Goal: Transaction & Acquisition: Purchase product/service

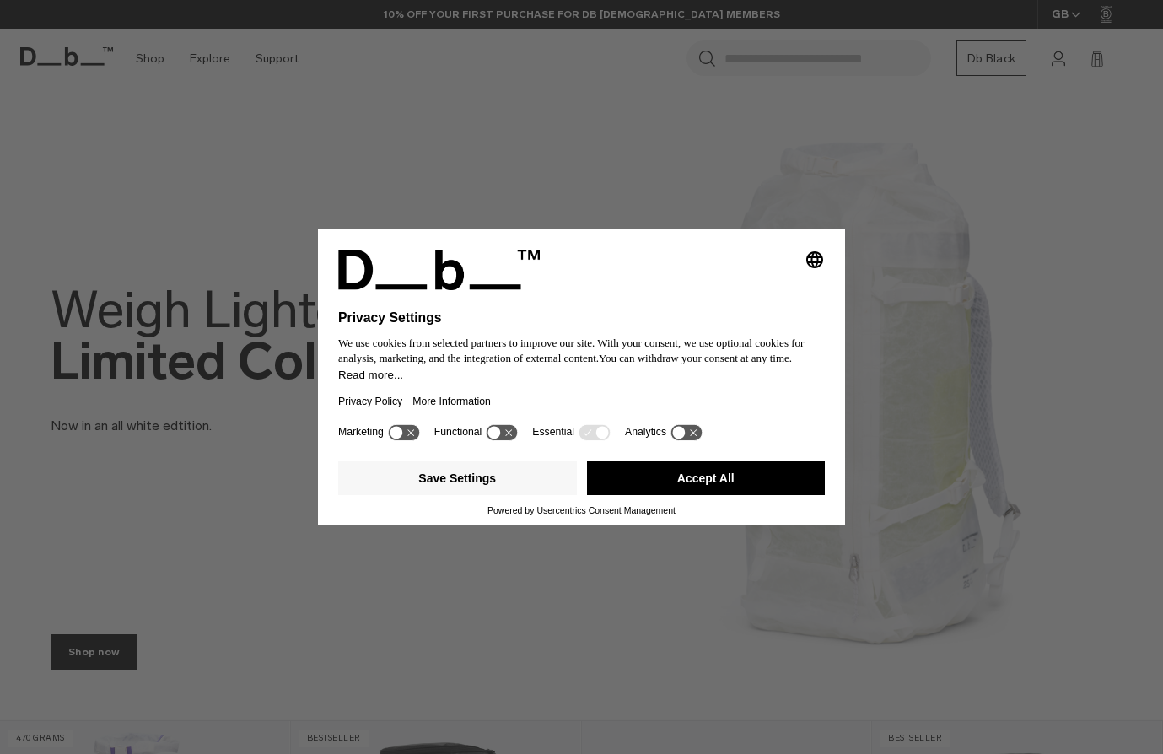
click at [504, 432] on icon at bounding box center [502, 432] width 31 height 16
click at [500, 435] on icon at bounding box center [502, 432] width 31 height 16
click at [487, 470] on button "Save Settings" at bounding box center [457, 478] width 239 height 34
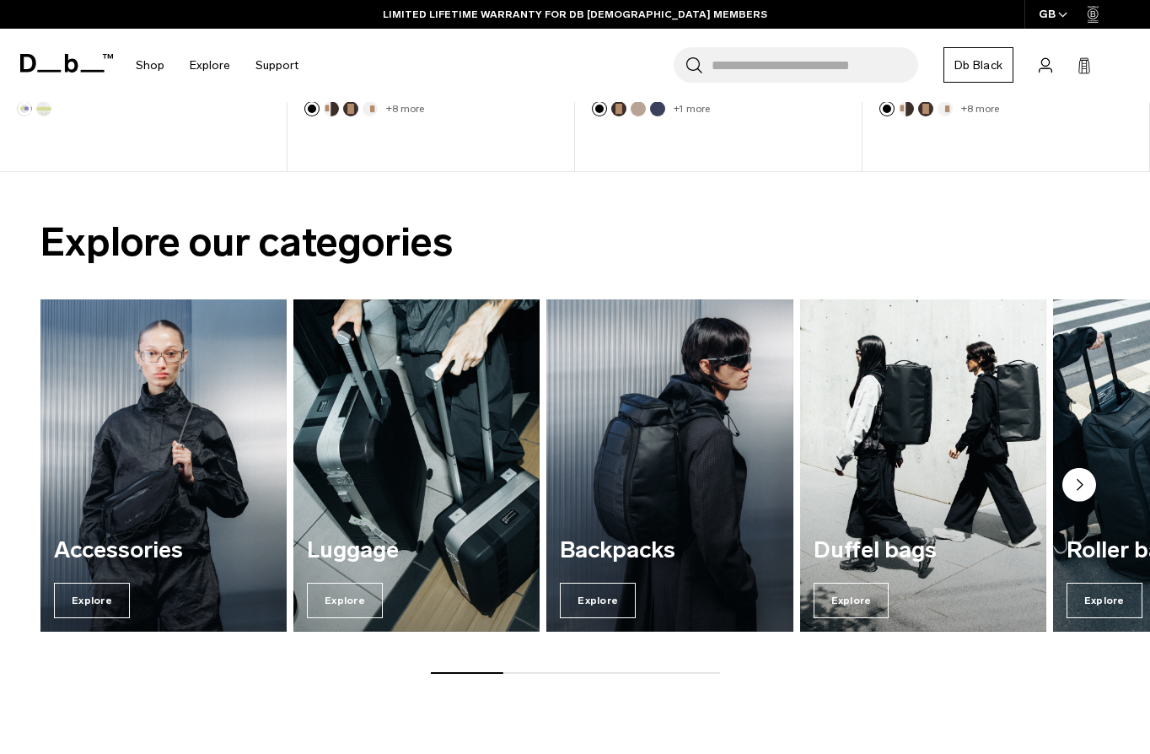
scroll to position [1096, 0]
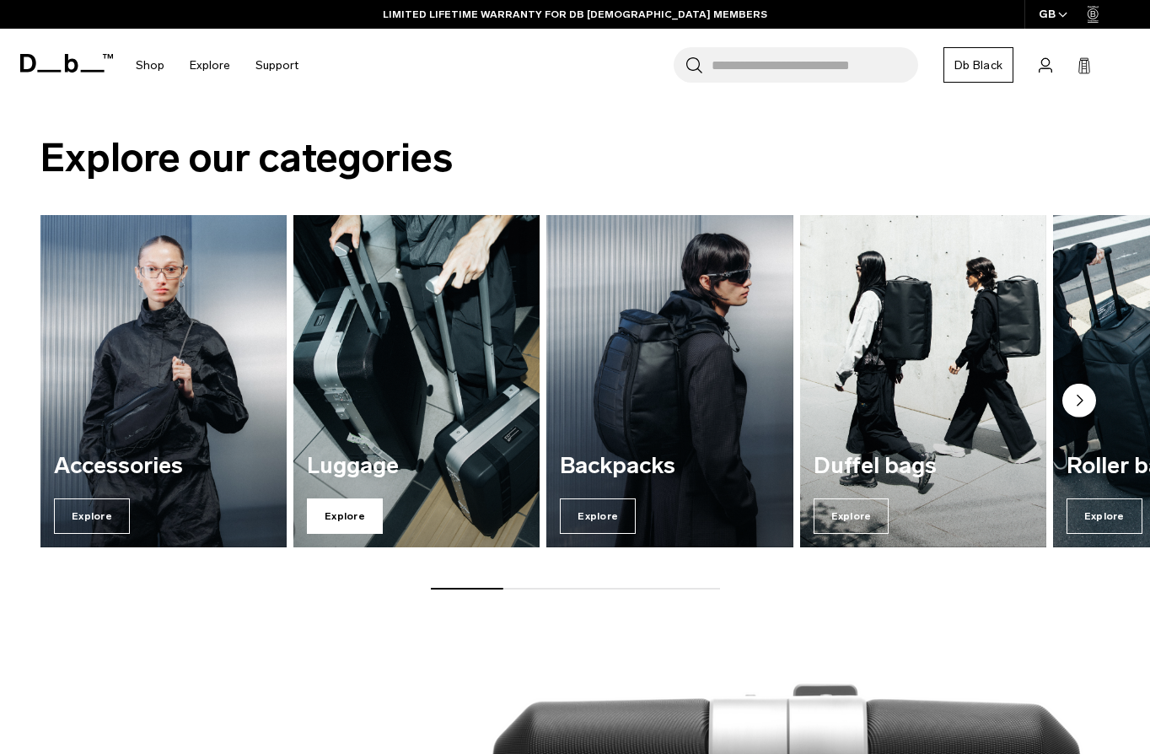
click at [342, 498] on span "Explore" at bounding box center [345, 515] width 76 height 35
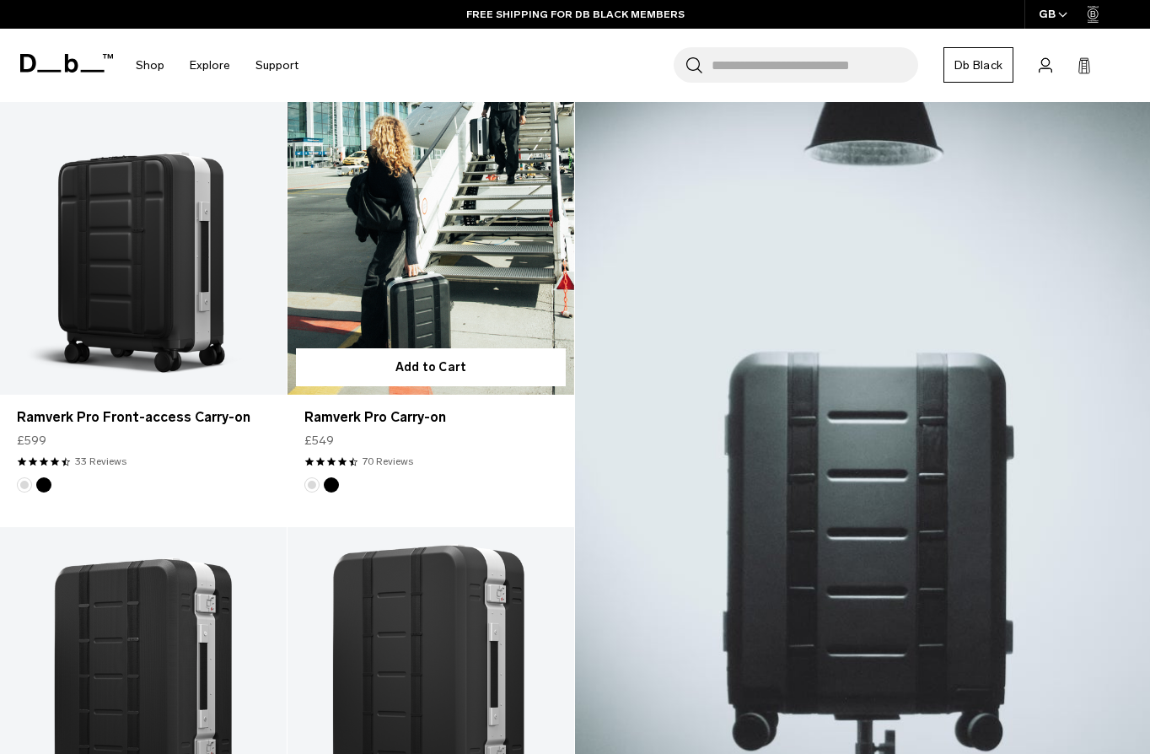
click at [425, 276] on link "Ramverk Pro Carry-on" at bounding box center [431, 235] width 287 height 319
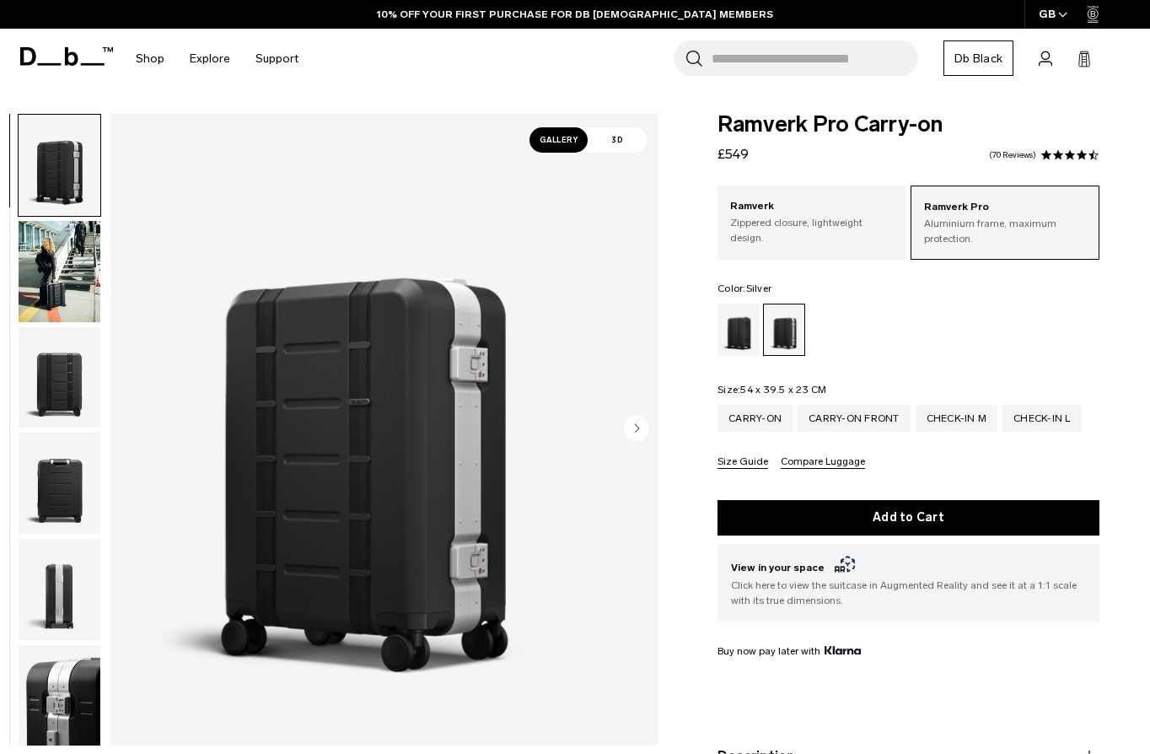
click at [79, 360] on img "button" at bounding box center [60, 377] width 82 height 101
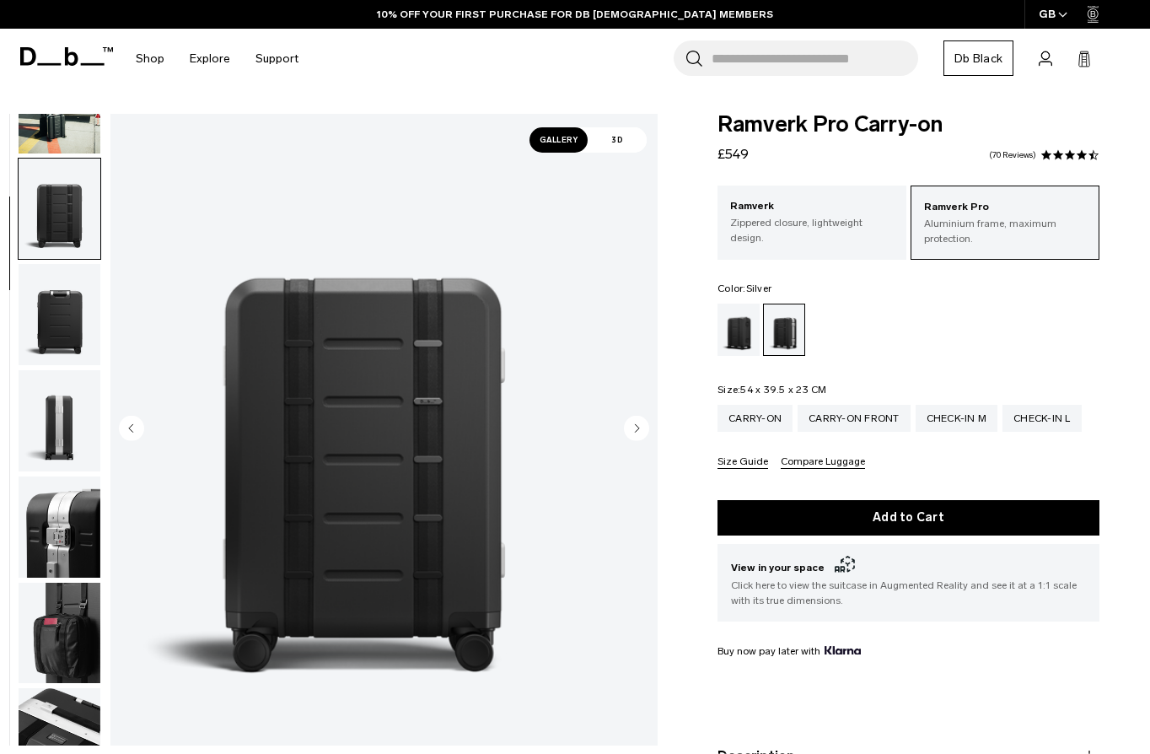
drag, startPoint x: 96, startPoint y: 315, endPoint x: 100, endPoint y: 351, distance: 36.4
click at [96, 312] on img "button" at bounding box center [60, 314] width 82 height 101
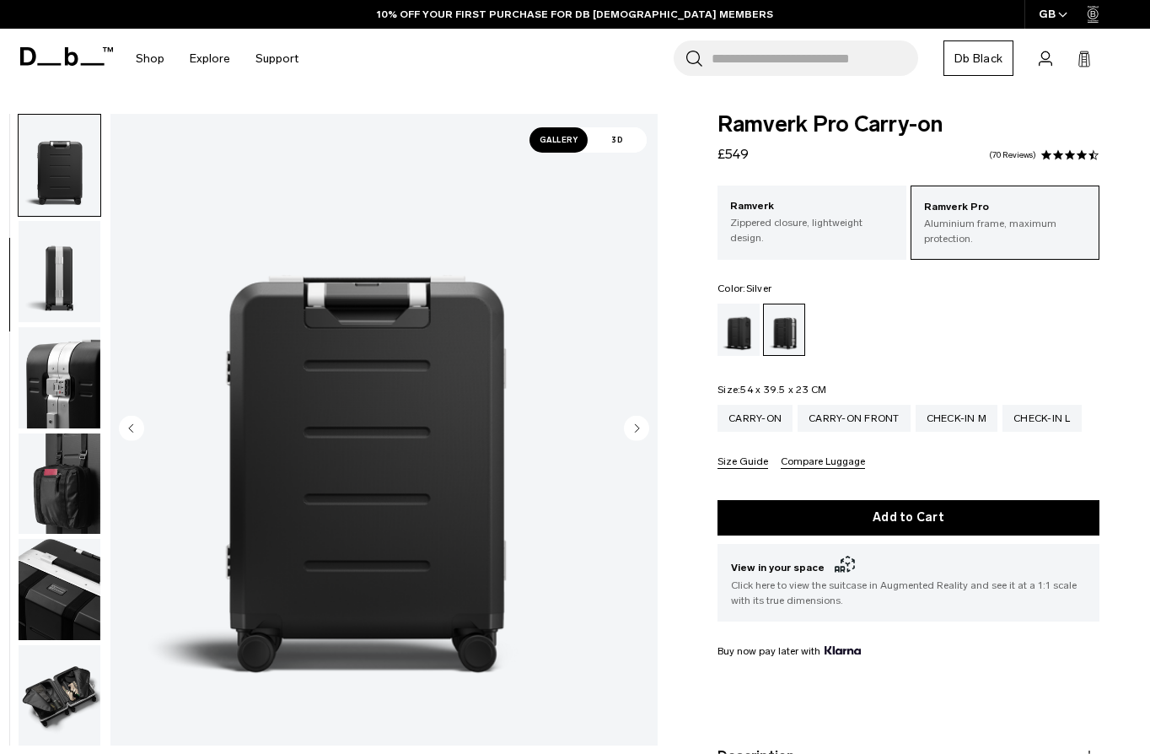
click at [100, 396] on img "button" at bounding box center [60, 377] width 82 height 101
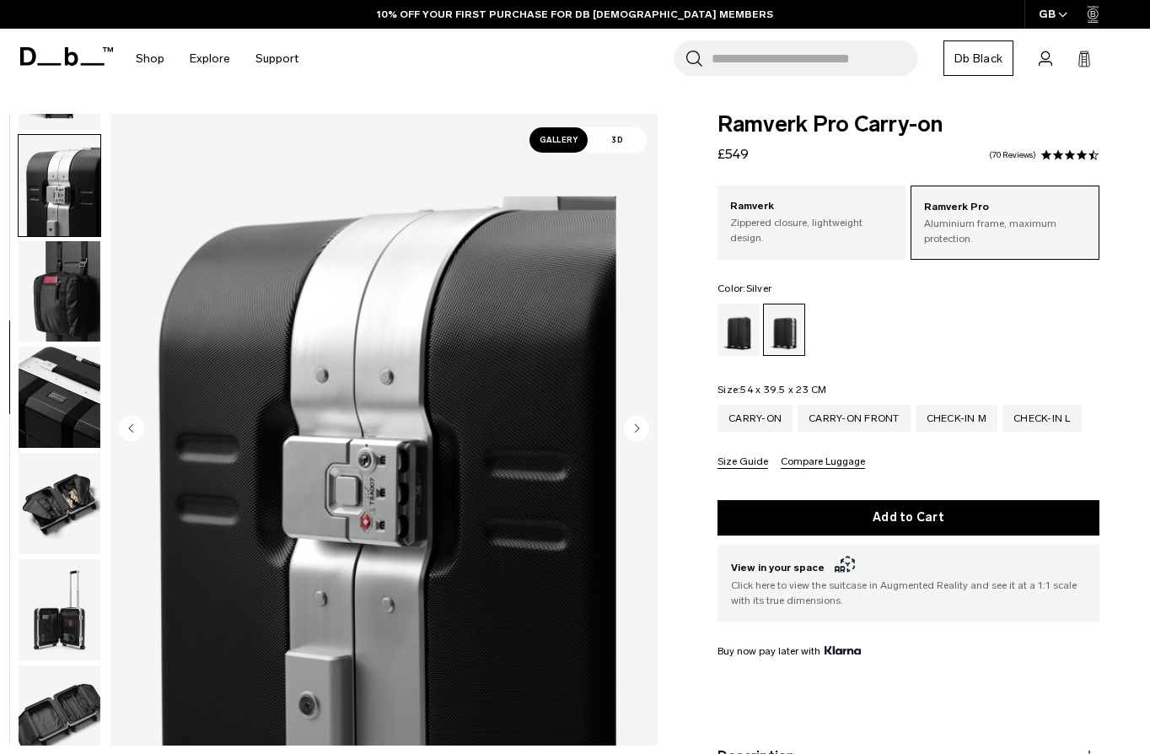
scroll to position [530, 0]
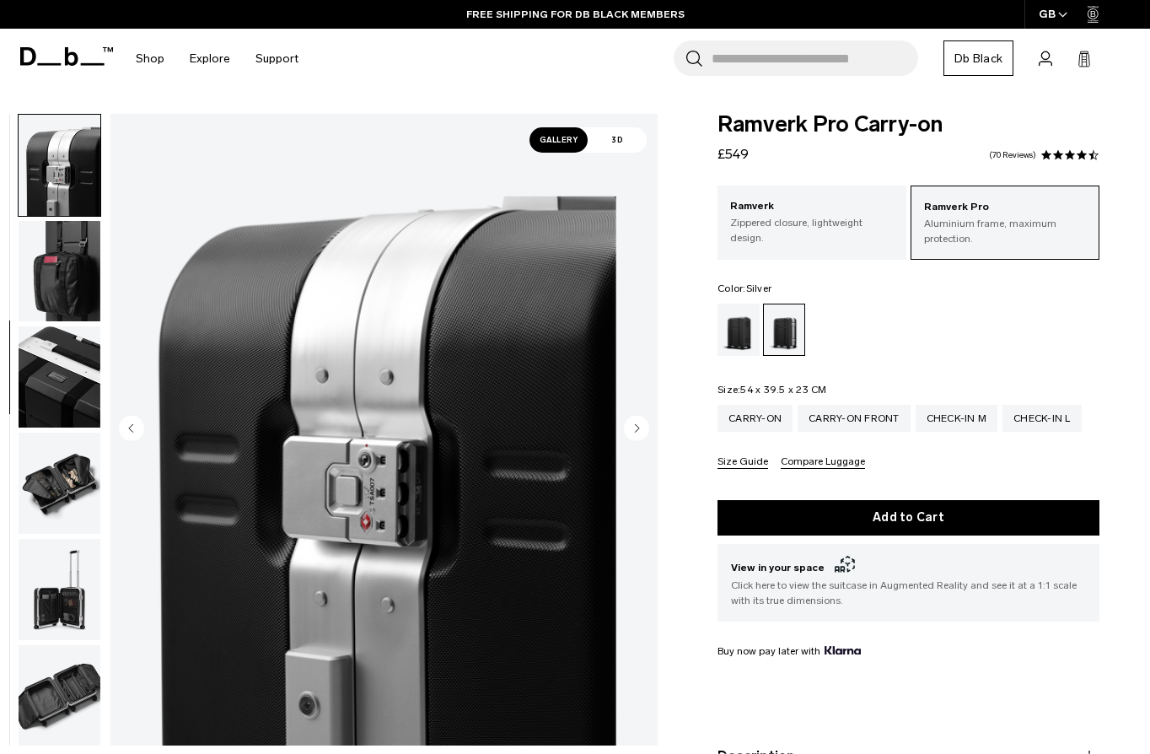
click at [98, 390] on img "button" at bounding box center [60, 376] width 82 height 101
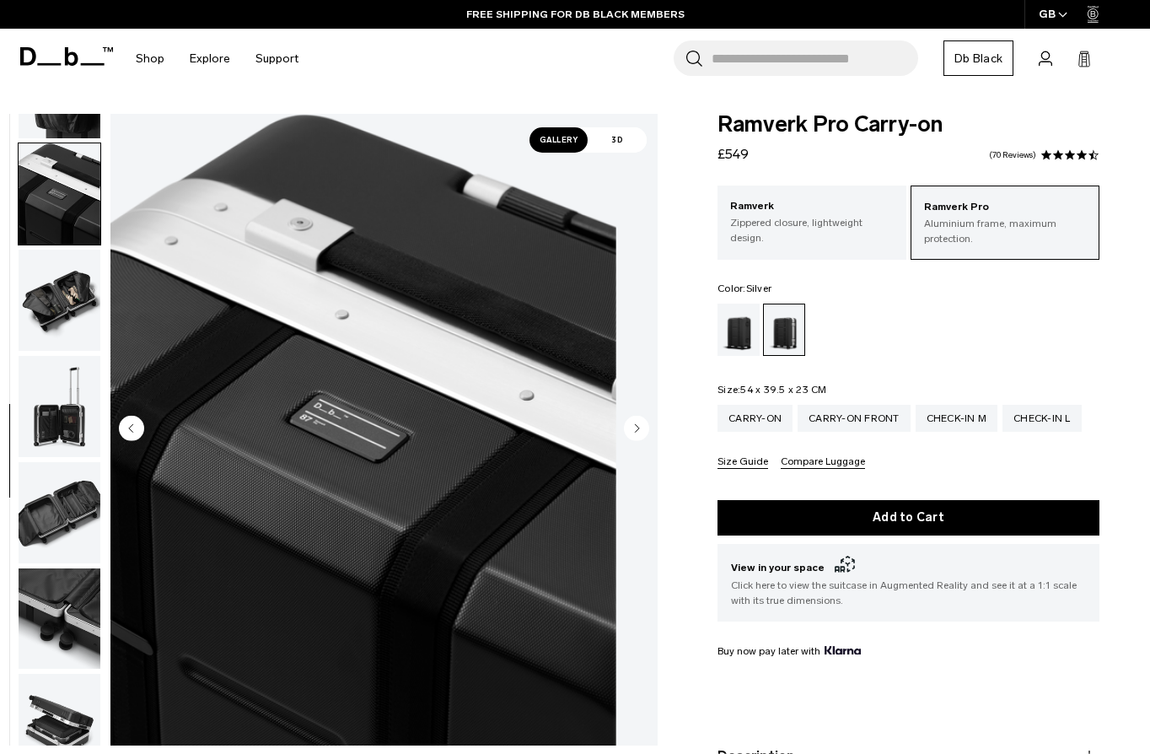
scroll to position [742, 0]
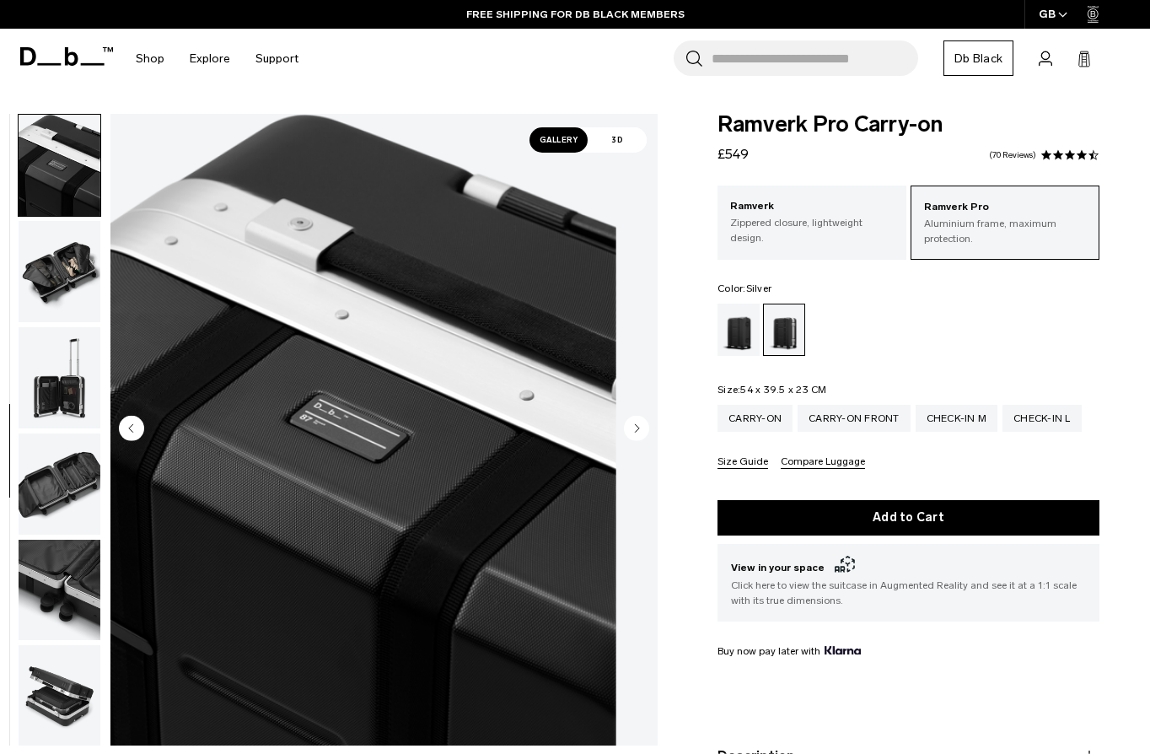
click at [94, 396] on img "button" at bounding box center [60, 377] width 82 height 101
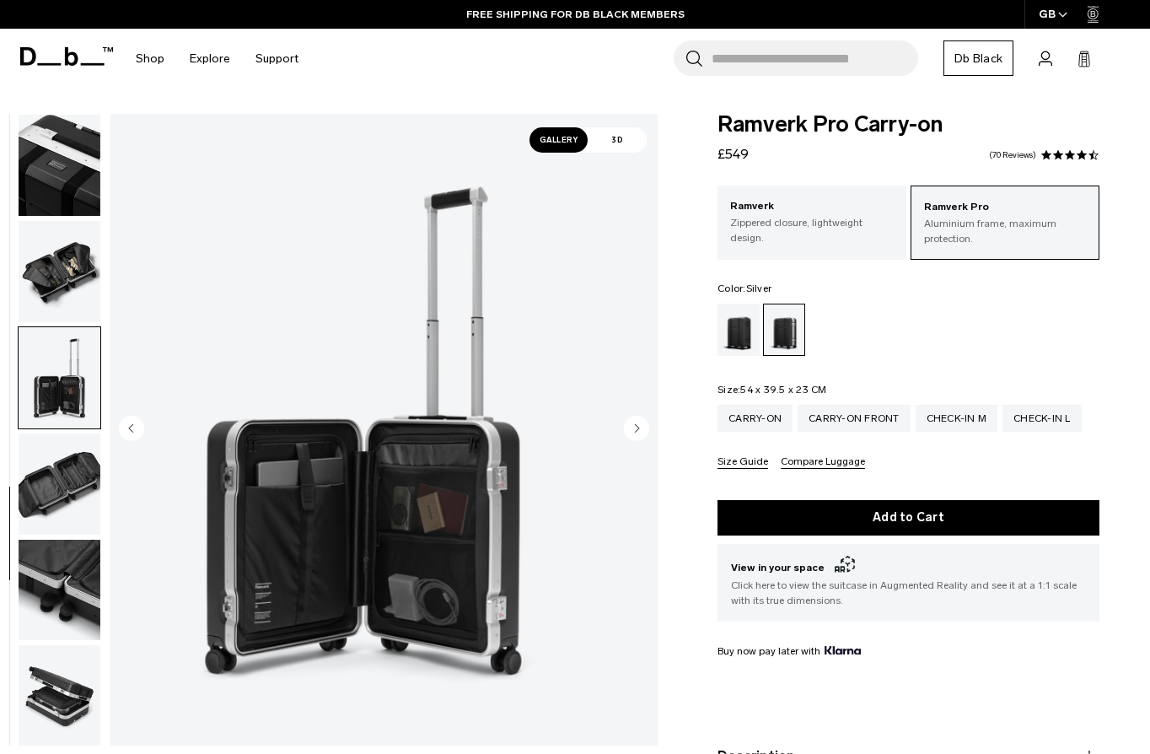
scroll to position [850, 0]
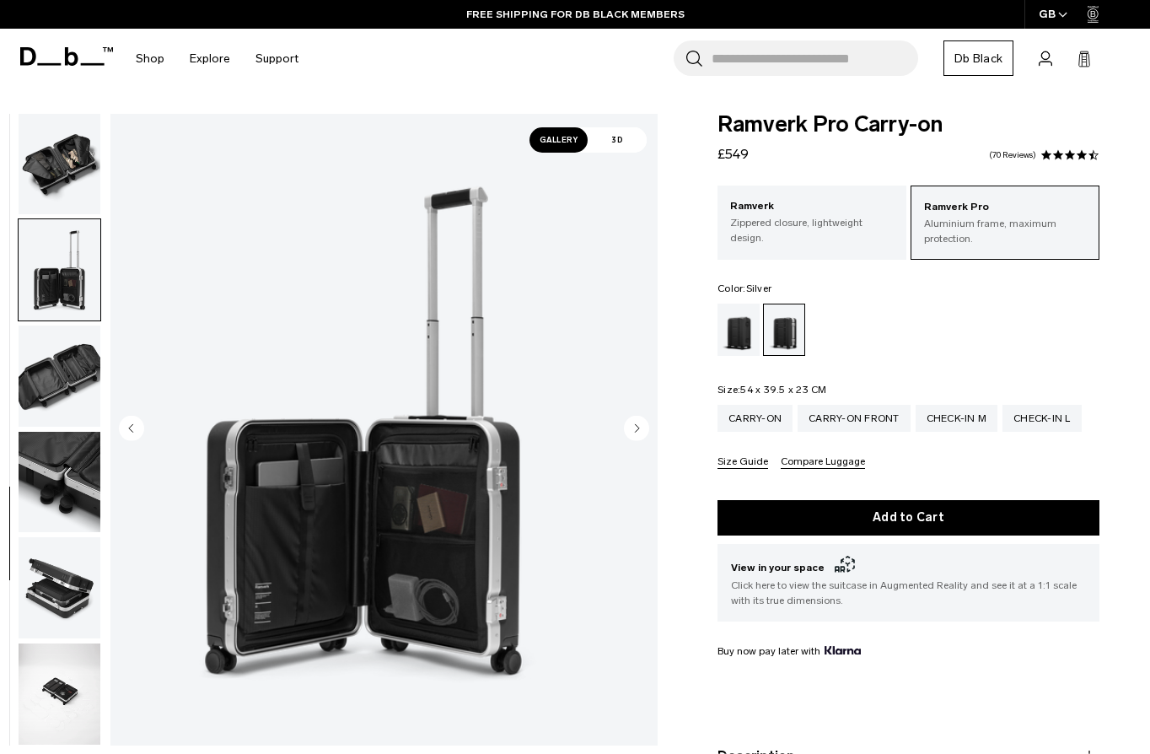
click at [94, 401] on img "button" at bounding box center [60, 376] width 82 height 101
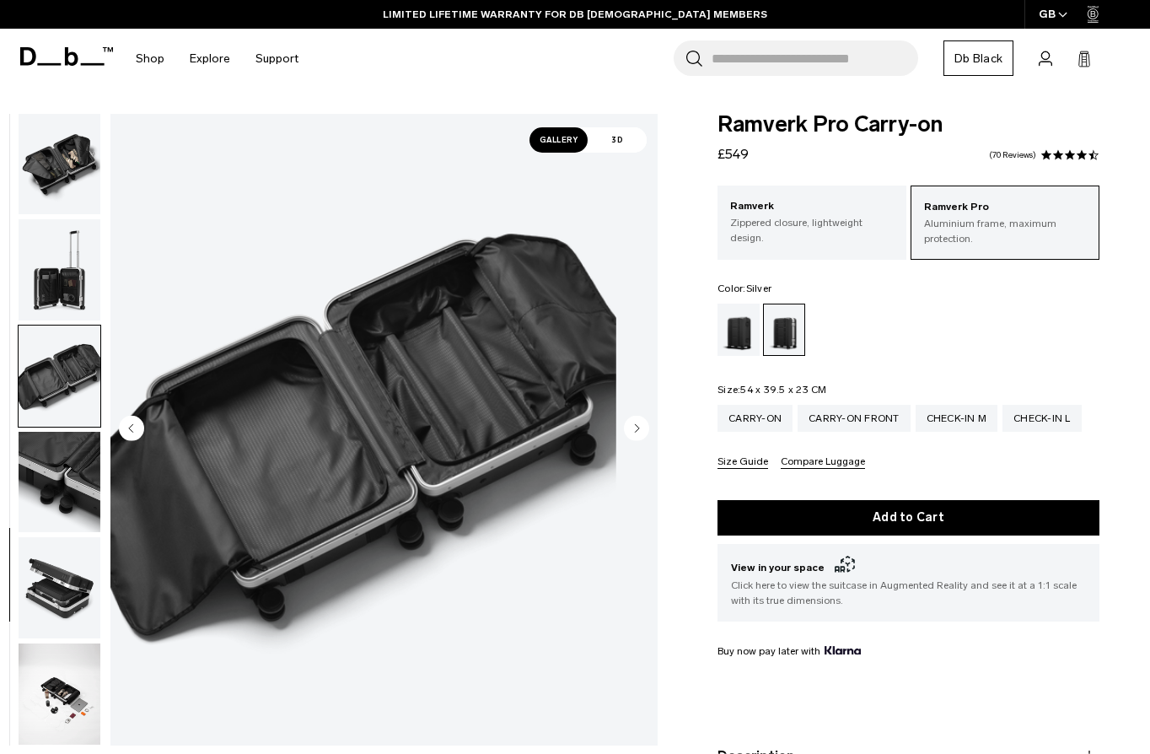
click at [635, 427] on icon "Next slide" at bounding box center [636, 427] width 25 height 25
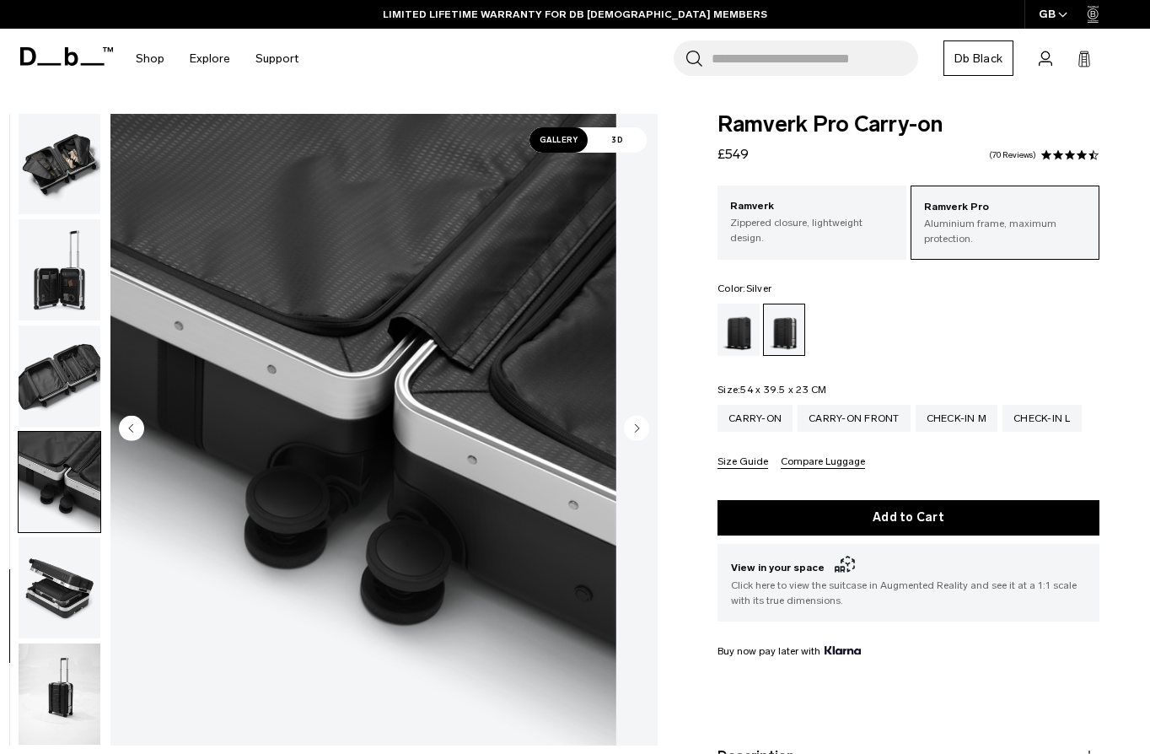
click at [633, 429] on circle "Next slide" at bounding box center [636, 427] width 25 height 25
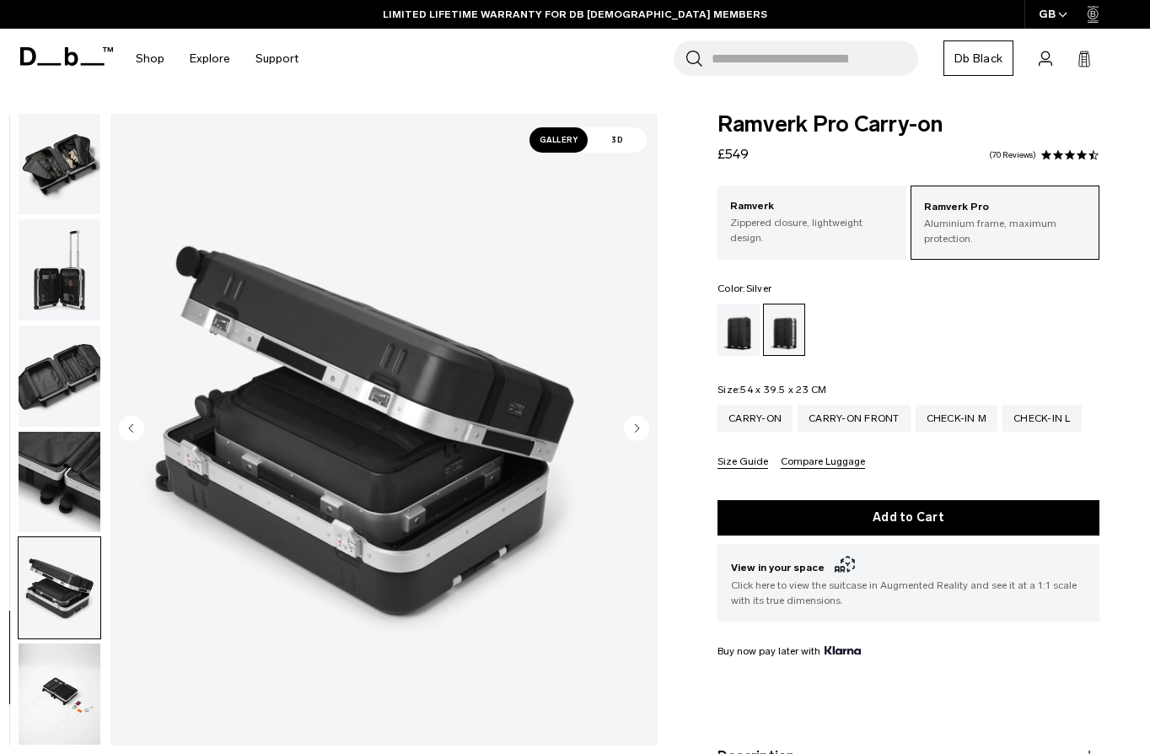
click at [633, 429] on circle "Next slide" at bounding box center [636, 427] width 25 height 25
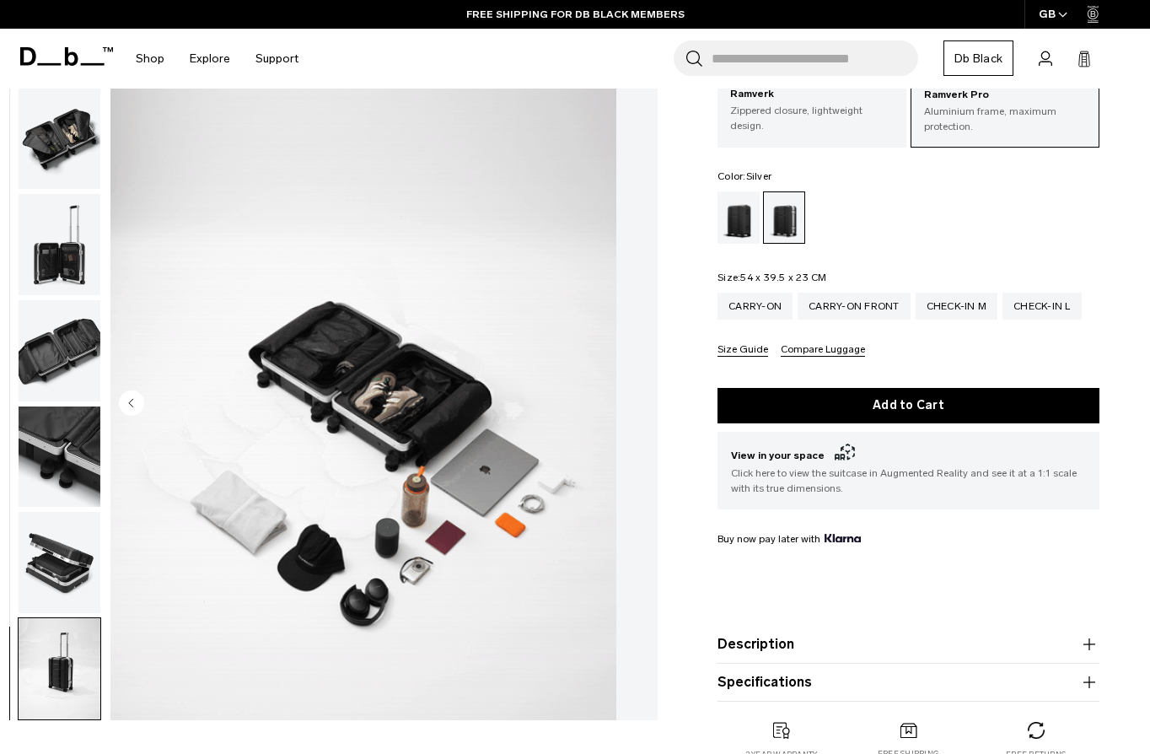
scroll to position [169, 0]
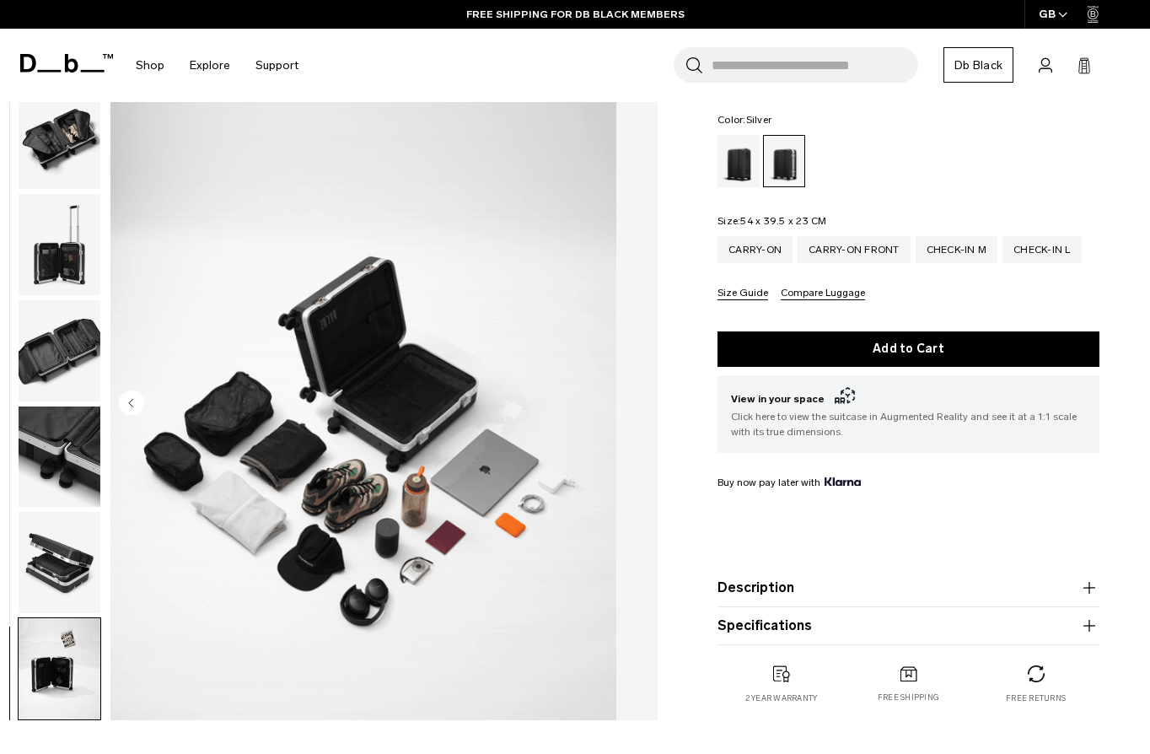
click at [144, 403] on circle "Previous slide" at bounding box center [131, 402] width 25 height 25
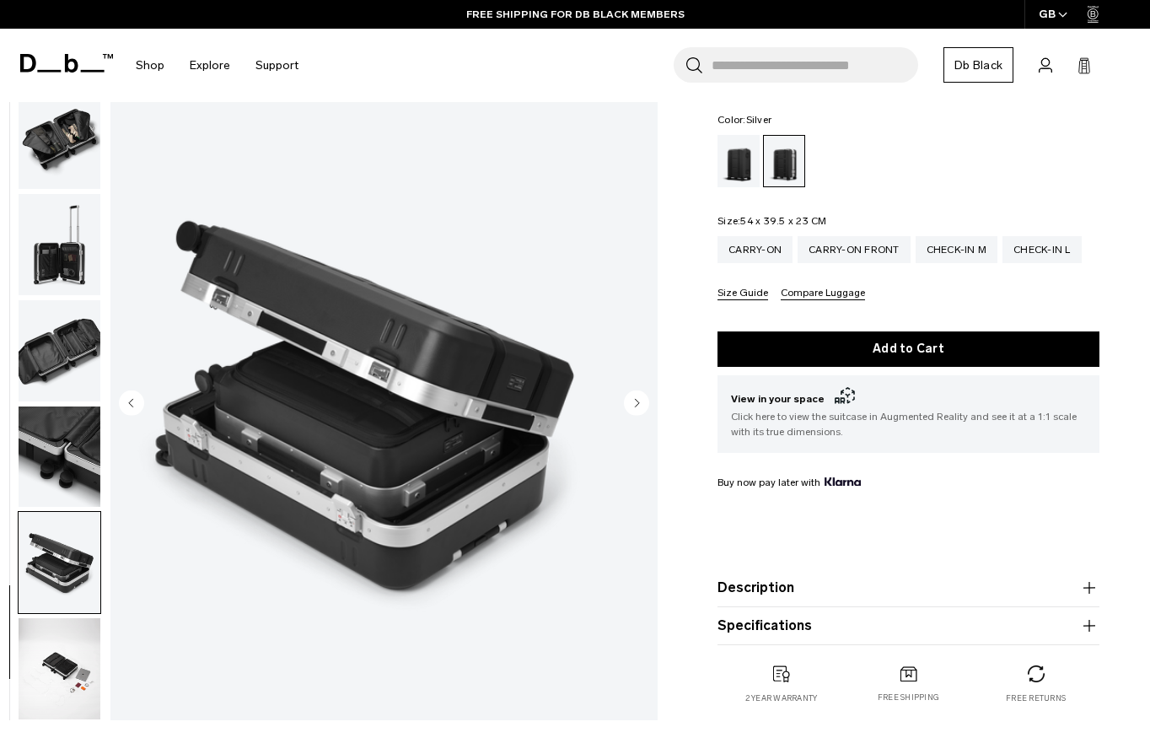
click at [144, 403] on circle "Previous slide" at bounding box center [131, 402] width 25 height 25
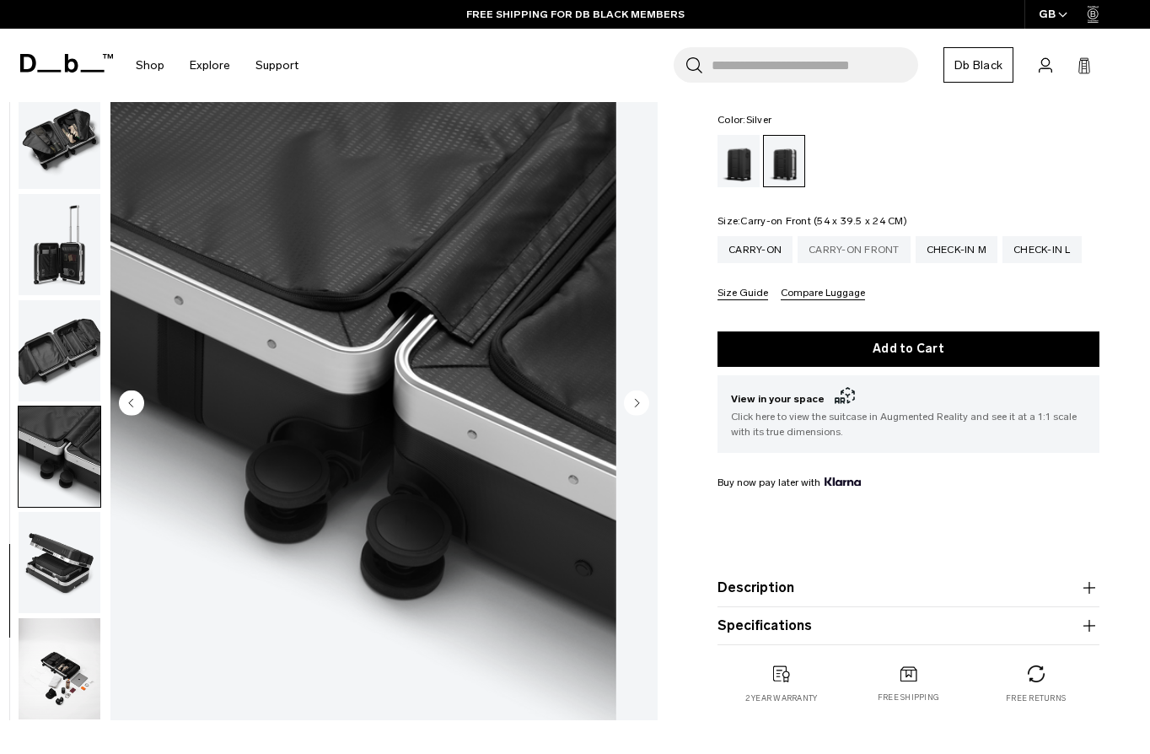
click at [869, 256] on div "Carry-on Front" at bounding box center [854, 249] width 113 height 27
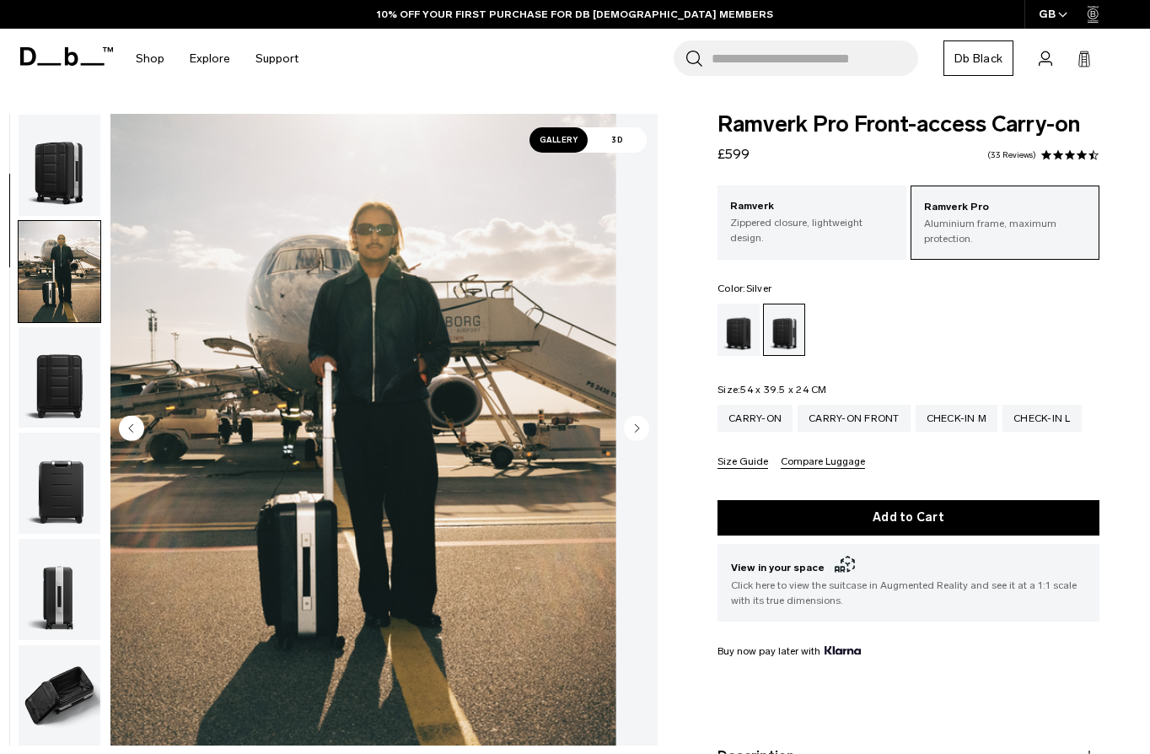
click at [634, 424] on circle "Next slide" at bounding box center [636, 427] width 25 height 25
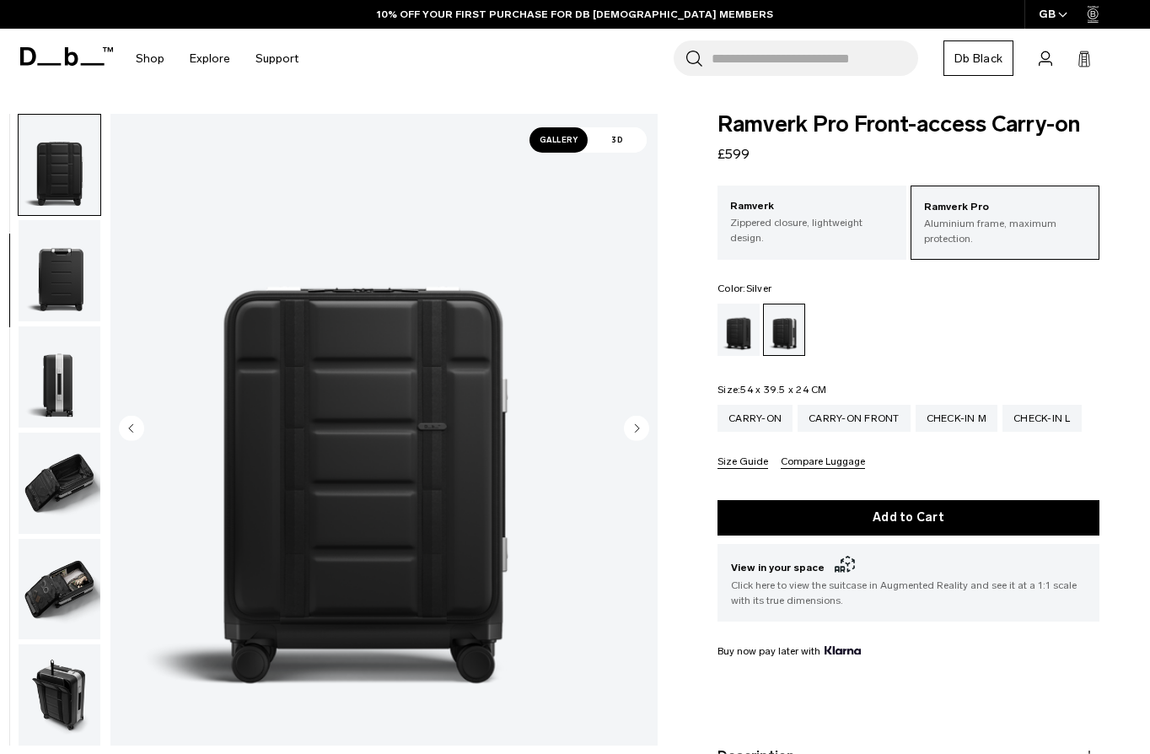
click at [634, 424] on circle "Next slide" at bounding box center [636, 427] width 25 height 25
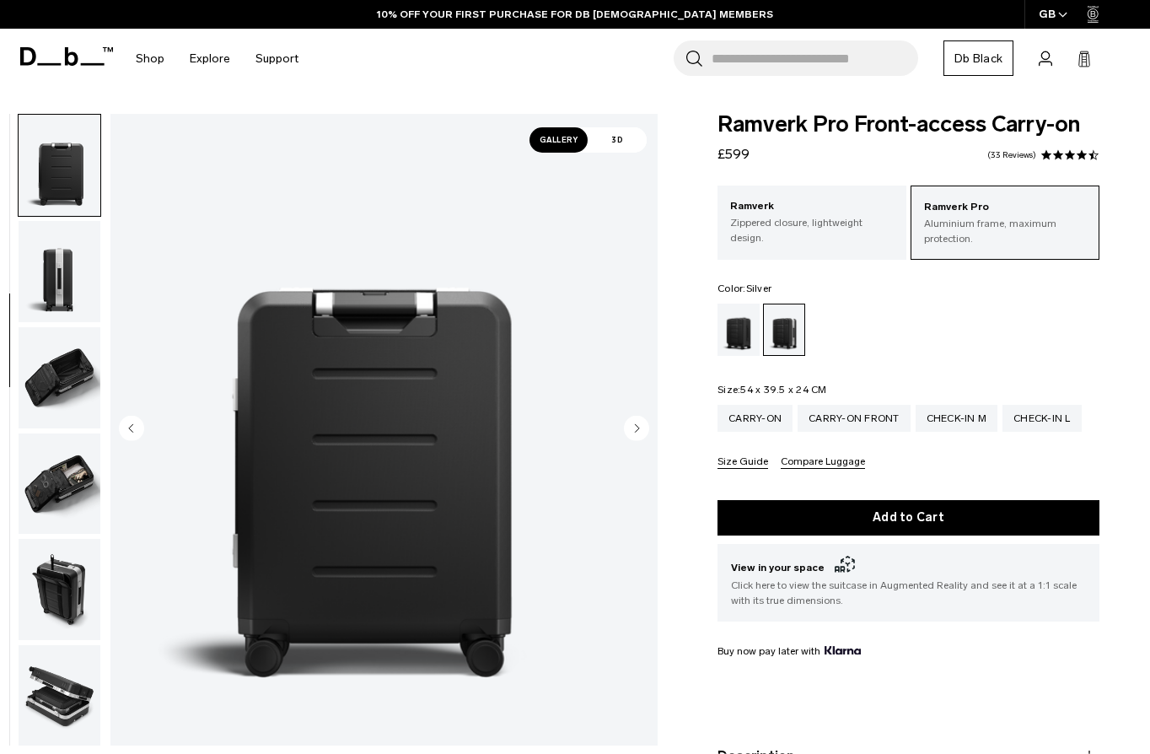
click at [634, 424] on circle "Next slide" at bounding box center [636, 427] width 25 height 25
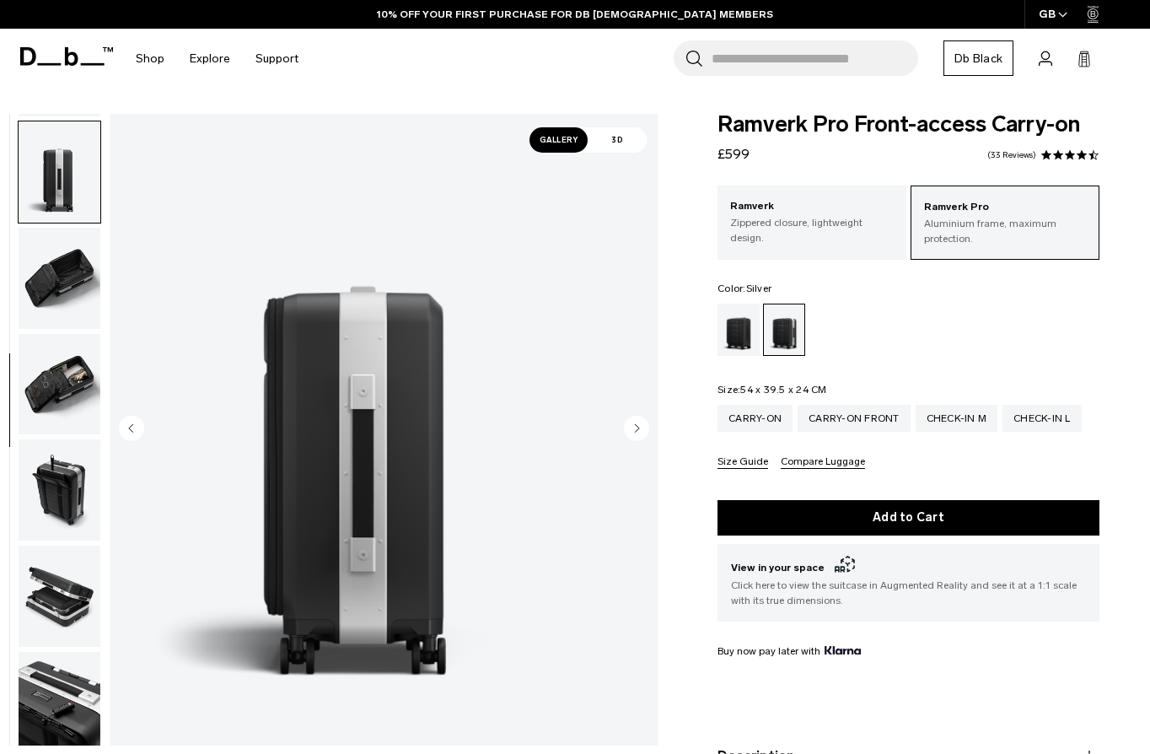
scroll to position [424, 0]
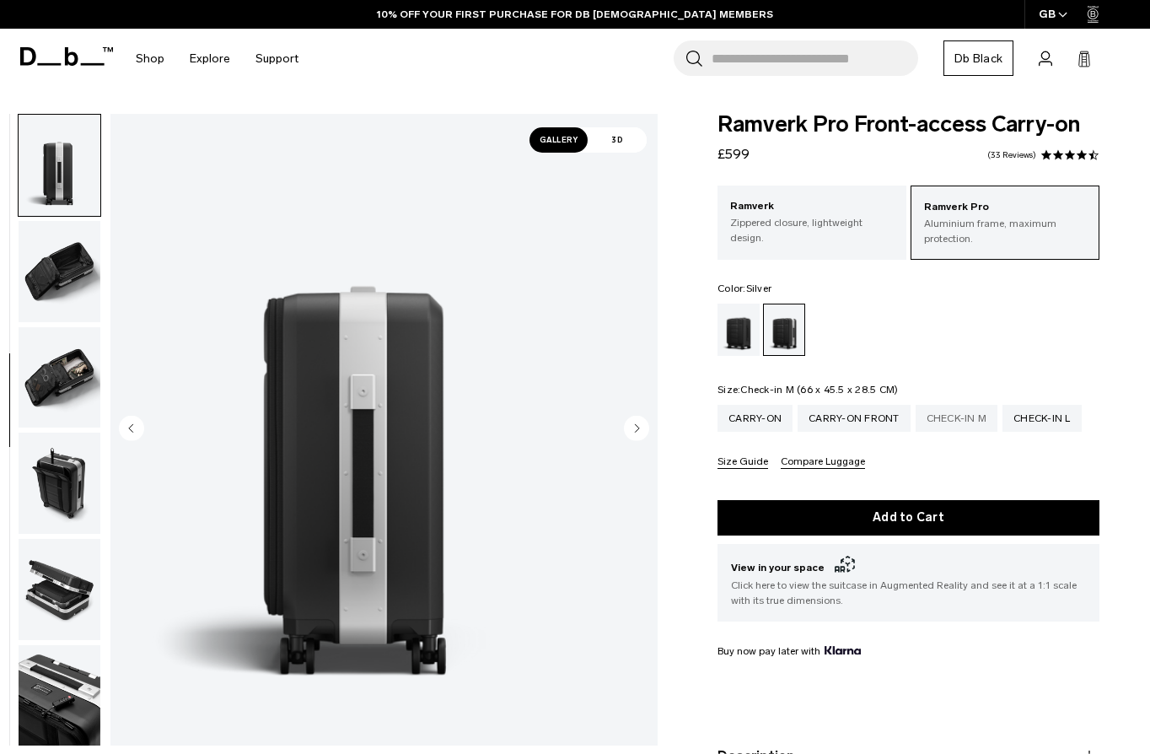
click at [980, 422] on div "Check-in M" at bounding box center [957, 418] width 83 height 27
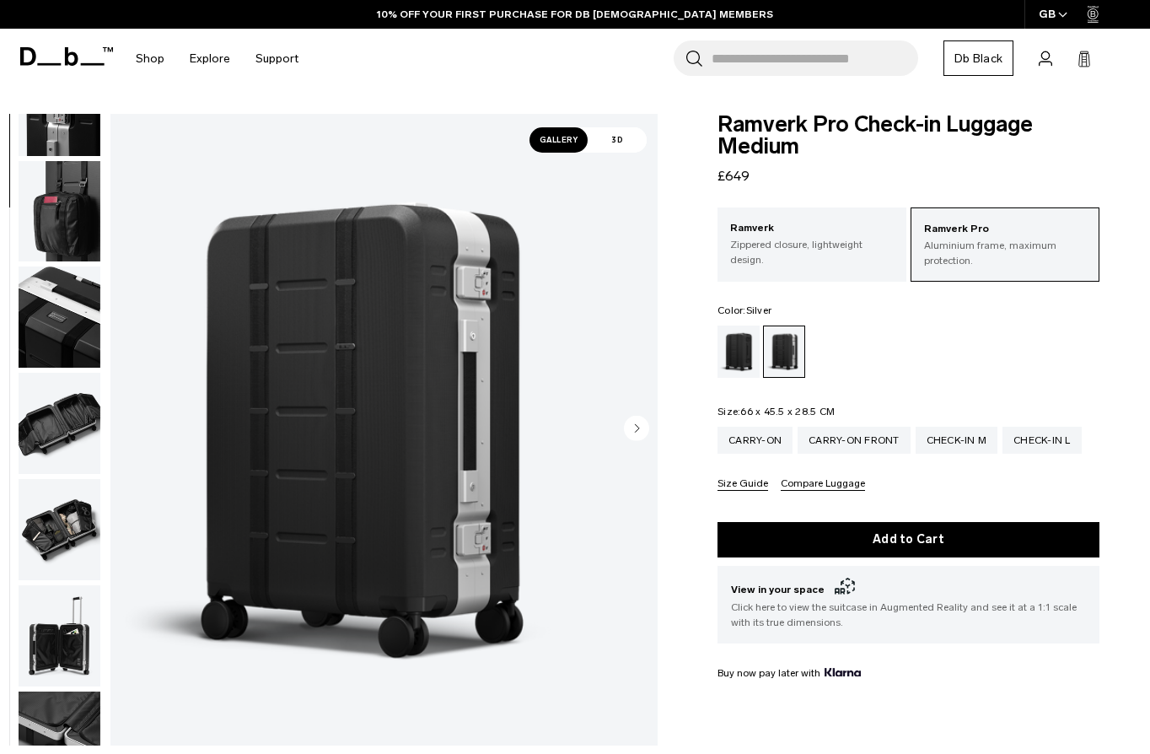
click at [100, 514] on img "button" at bounding box center [60, 529] width 82 height 101
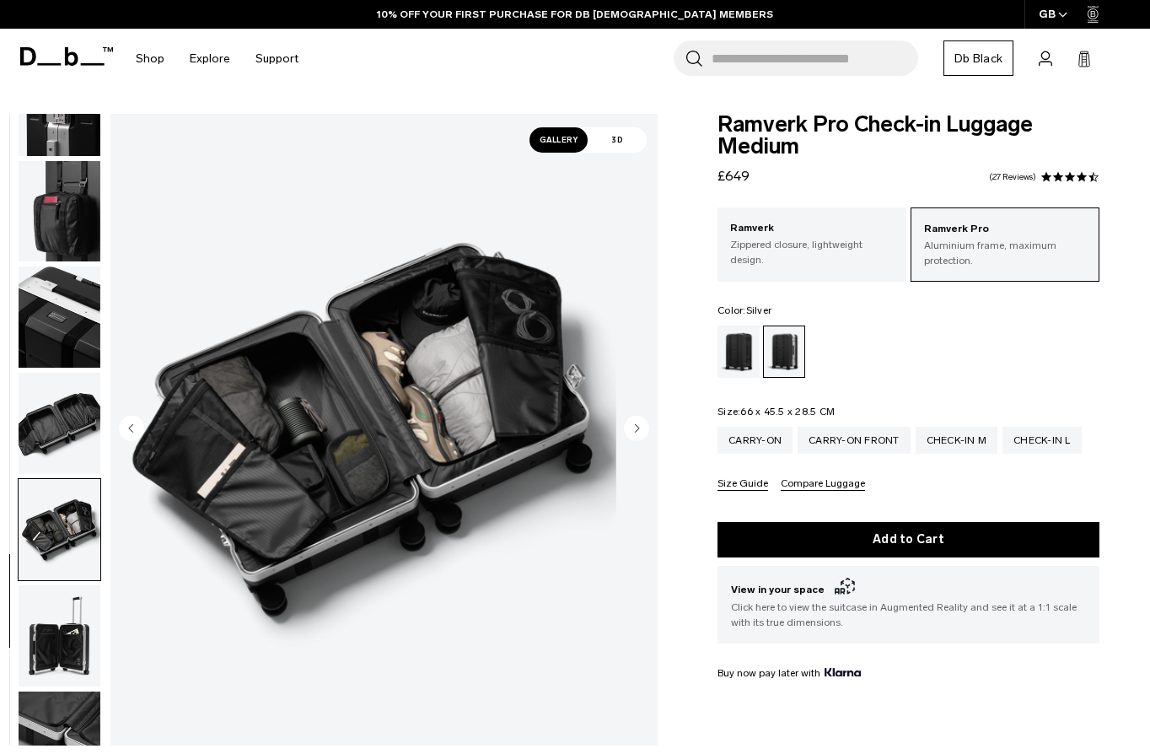
scroll to position [638, 0]
